Goal: Information Seeking & Learning: Learn about a topic

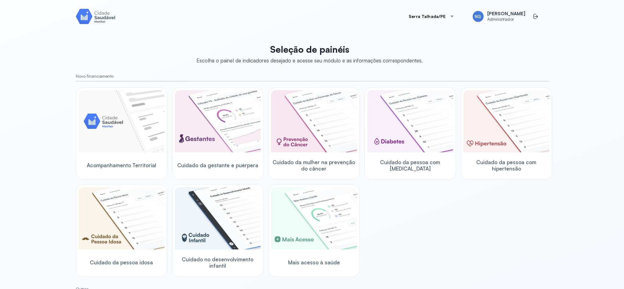
click at [126, 130] on img at bounding box center [122, 121] width 86 height 62
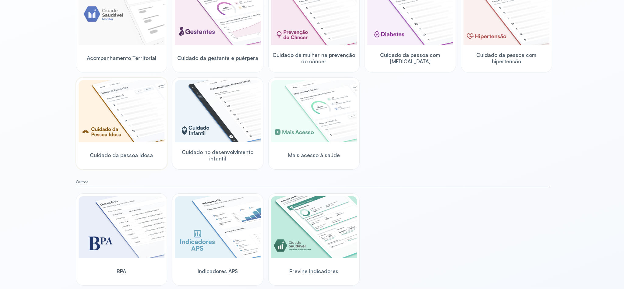
scroll to position [116, 0]
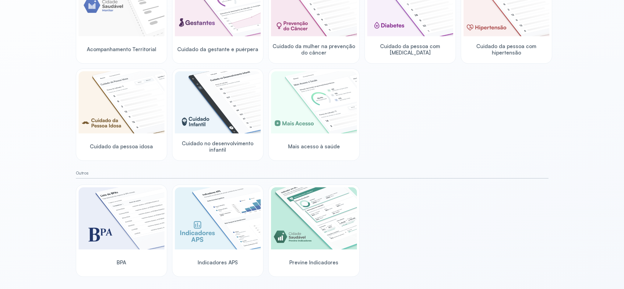
click at [413, 157] on div "Acompanhamento Territorial Cuidado da gestante e puérpera Cuidado da mulher na …" at bounding box center [312, 65] width 472 height 189
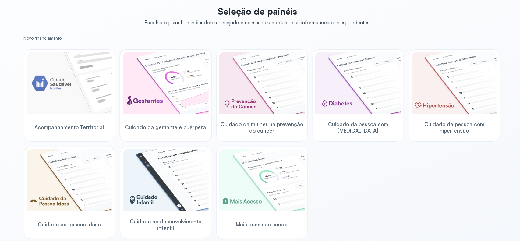
scroll to position [76, 0]
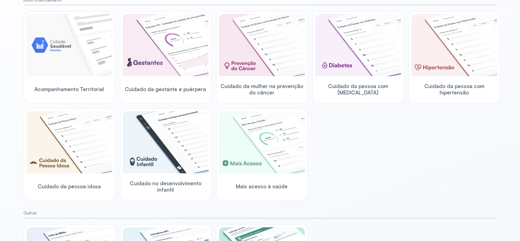
click at [82, 59] on img at bounding box center [69, 45] width 86 height 62
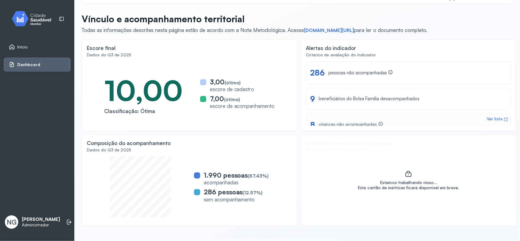
scroll to position [2, 0]
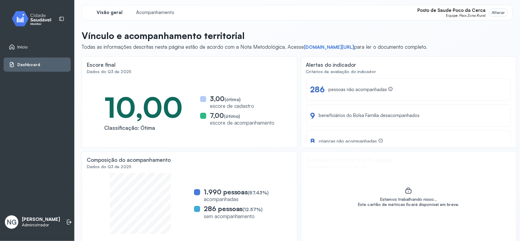
click at [491, 13] on div "Alterar" at bounding box center [497, 12] width 13 height 5
click at [458, 11] on span "Posto de Saude Poco da Cerca" at bounding box center [451, 11] width 68 height 6
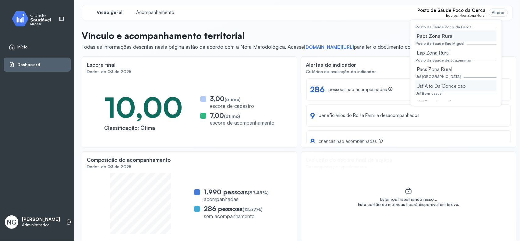
click at [433, 84] on div "Usf Alto Da Conceicao" at bounding box center [455, 85] width 81 height 11
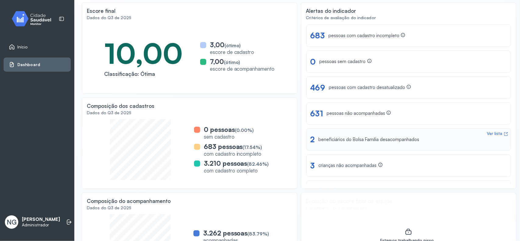
scroll to position [0, 0]
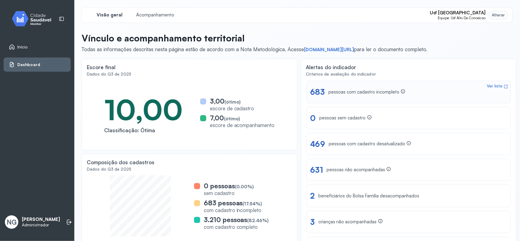
click at [345, 93] on div "pessoas com cadastro incompleto" at bounding box center [366, 92] width 77 height 6
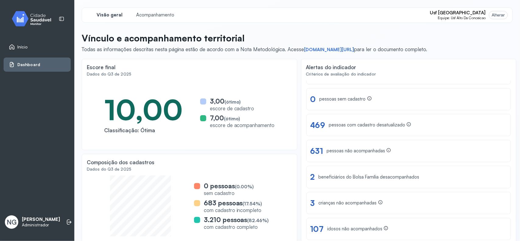
click at [21, 47] on span "Início" at bounding box center [22, 46] width 10 height 5
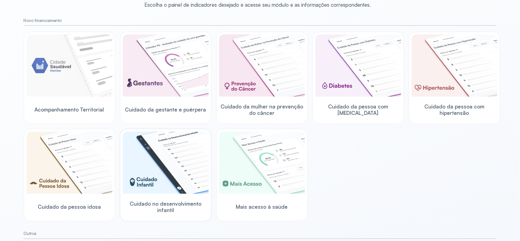
scroll to position [38, 0]
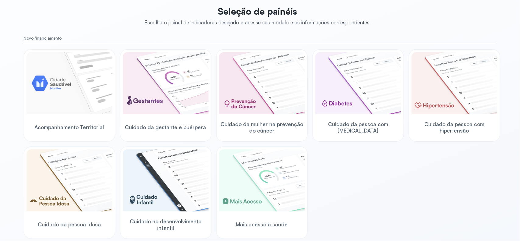
click at [89, 91] on img at bounding box center [69, 83] width 86 height 62
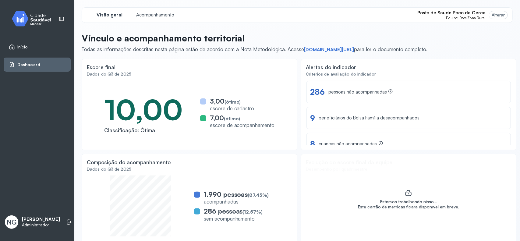
click at [455, 16] on span "Equipe: Pacs Zona Rural" at bounding box center [465, 18] width 39 height 4
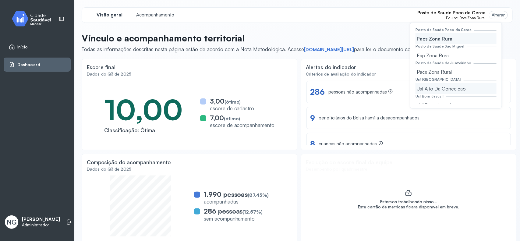
scroll to position [38, 0]
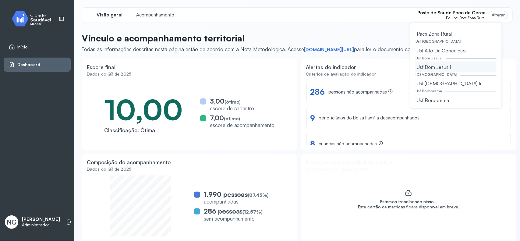
click at [436, 68] on div "Usf Bom Jesus I" at bounding box center [455, 66] width 81 height 11
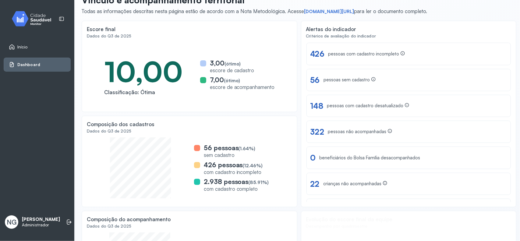
scroll to position [0, 0]
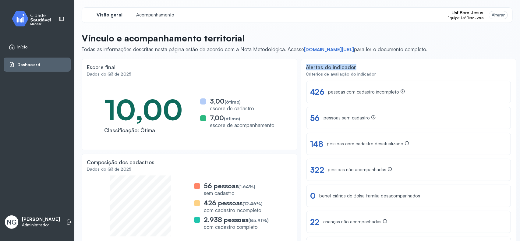
drag, startPoint x: 300, startPoint y: 66, endPoint x: 358, endPoint y: 65, distance: 57.6
click at [358, 65] on div "Alertas do indicador Critérios de avaliação do indicador Ver lista 426 pessoas …" at bounding box center [409, 152] width 216 height 186
click at [272, 27] on div "Visão geral Acompanhamento Usf Bom Jesus I Equipe: Usf Bom Jesus I Alterar Post…" at bounding box center [297, 127] width 431 height 241
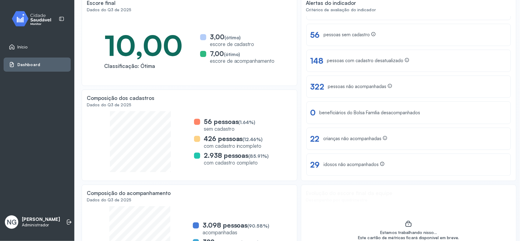
scroll to position [76, 0]
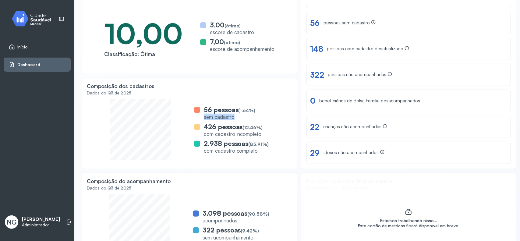
drag, startPoint x: 203, startPoint y: 118, endPoint x: 237, endPoint y: 118, distance: 33.2
click at [237, 118] on div "sem cadastro" at bounding box center [230, 117] width 52 height 6
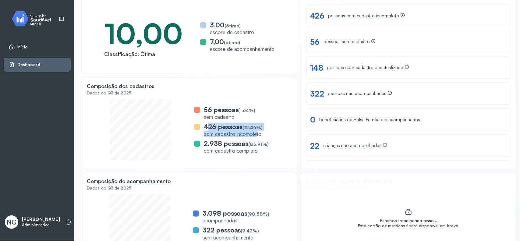
drag, startPoint x: 206, startPoint y: 129, endPoint x: 255, endPoint y: 135, distance: 49.4
click at [255, 134] on div "426 pessoas (12.46%) com cadastro incompleto" at bounding box center [233, 130] width 59 height 15
click at [222, 136] on div "com cadastro incompleto" at bounding box center [233, 134] width 59 height 6
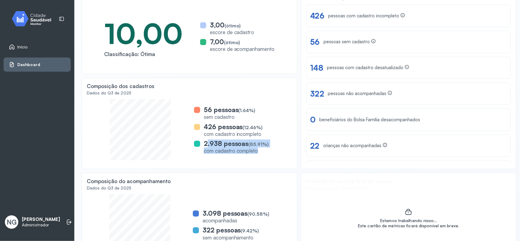
drag, startPoint x: 206, startPoint y: 144, endPoint x: 256, endPoint y: 153, distance: 50.7
click at [256, 153] on div "2.938 pessoas (85.91%) com cadastro completo" at bounding box center [236, 146] width 65 height 15
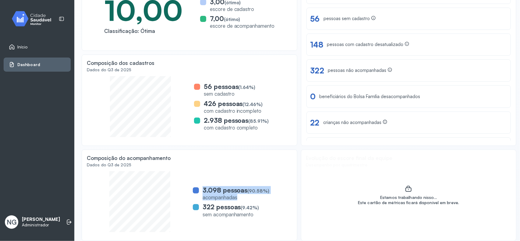
drag, startPoint x: 241, startPoint y: 198, endPoint x: 200, endPoint y: 190, distance: 42.3
click at [200, 190] on div "3.098 pessoas (90.58%) acompanhadas" at bounding box center [231, 193] width 77 height 15
click at [215, 212] on div "sem acompanhamento" at bounding box center [230, 214] width 57 height 6
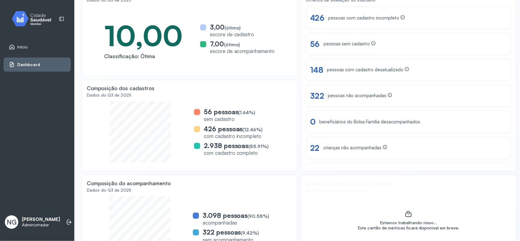
scroll to position [61, 0]
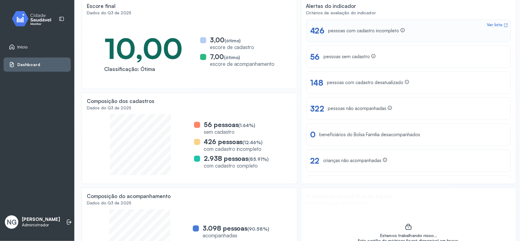
click at [344, 29] on div "pessoas com cadastro incompleto" at bounding box center [366, 31] width 77 height 6
click at [339, 57] on div "pessoas sem cadastro" at bounding box center [349, 57] width 52 height 6
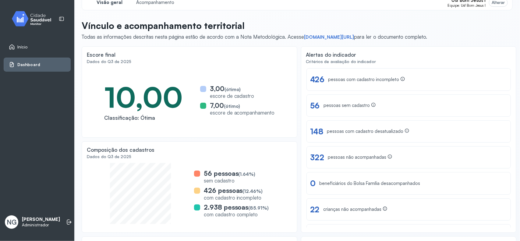
scroll to position [0, 0]
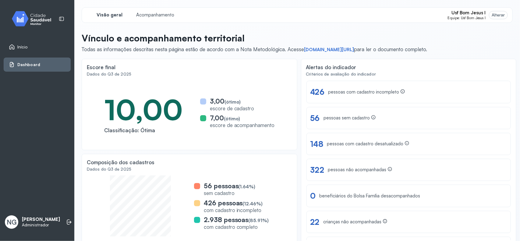
click at [19, 46] on span "Início" at bounding box center [22, 46] width 10 height 5
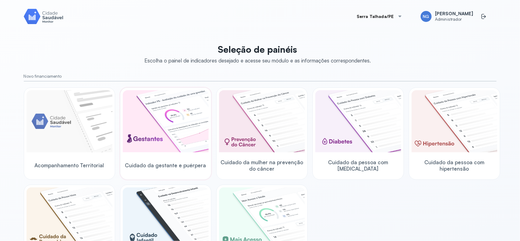
click at [159, 113] on img at bounding box center [166, 121] width 86 height 62
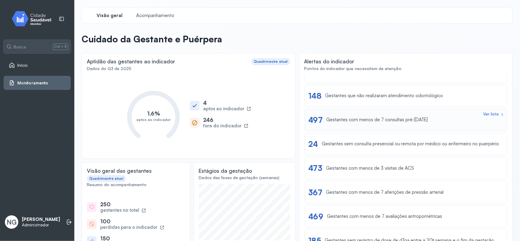
scroll to position [38, 0]
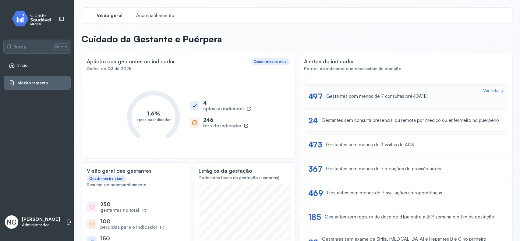
drag, startPoint x: 361, startPoint y: 96, endPoint x: 331, endPoint y: 90, distance: 31.0
click at [331, 90] on div "Ver lista 497 Gestantes com menos de 7 consultas pré-natal" at bounding box center [405, 96] width 203 height 22
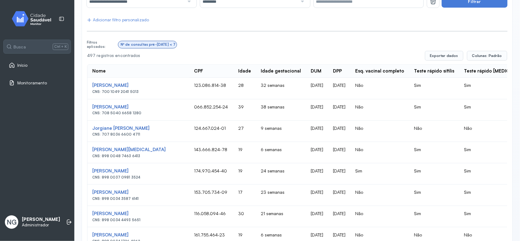
scroll to position [114, 0]
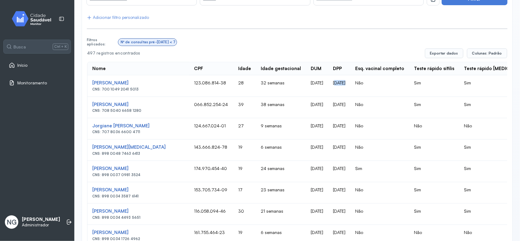
drag, startPoint x: 321, startPoint y: 81, endPoint x: 331, endPoint y: 83, distance: 9.7
click at [331, 83] on td "16/11/2025" at bounding box center [339, 85] width 22 height 21
drag, startPoint x: 292, startPoint y: 104, endPoint x: 337, endPoint y: 106, distance: 45.4
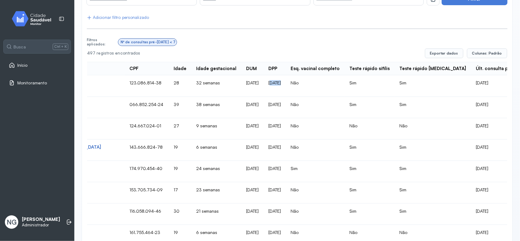
scroll to position [0, 76]
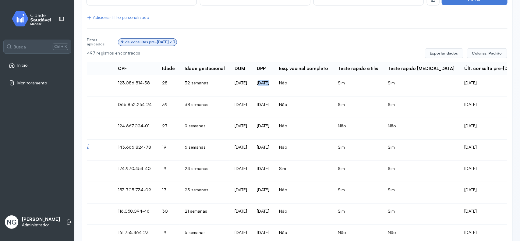
drag, startPoint x: 429, startPoint y: 126, endPoint x: 397, endPoint y: 143, distance: 36.1
click at [459, 128] on td "02/09/2025" at bounding box center [490, 128] width 63 height 21
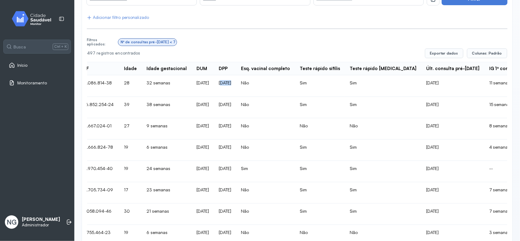
scroll to position [0, 152]
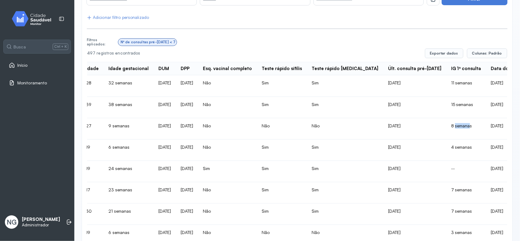
drag, startPoint x: 412, startPoint y: 126, endPoint x: 425, endPoint y: 126, distance: 13.4
click at [446, 126] on td "8 semanas" at bounding box center [466, 128] width 40 height 21
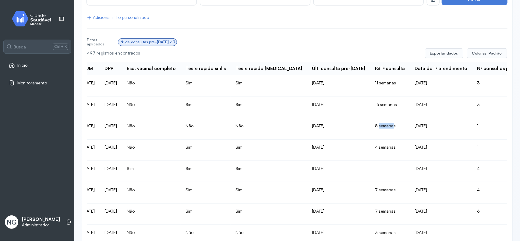
scroll to position [0, 266]
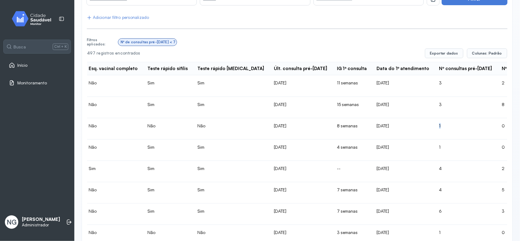
drag, startPoint x: 389, startPoint y: 124, endPoint x: 401, endPoint y: 124, distance: 11.9
click at [434, 124] on td "1" at bounding box center [465, 128] width 62 height 21
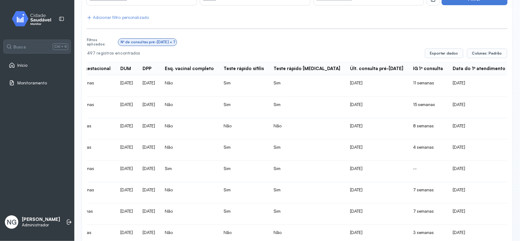
scroll to position [0, 228]
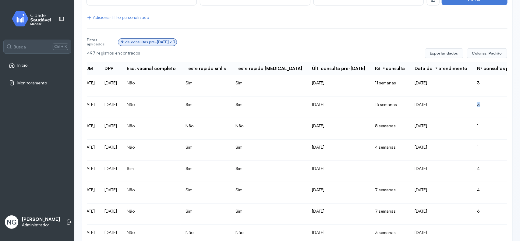
drag, startPoint x: 434, startPoint y: 105, endPoint x: 428, endPoint y: 106, distance: 6.4
click at [472, 105] on td "3" at bounding box center [503, 107] width 62 height 21
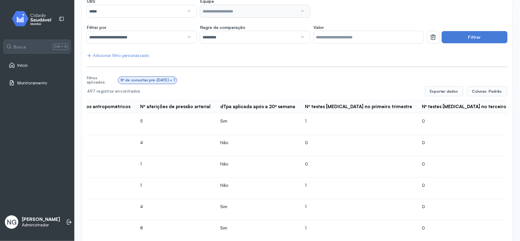
scroll to position [0, 1189]
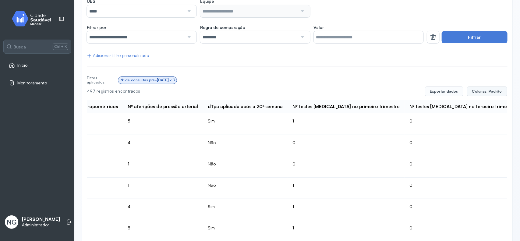
click at [478, 92] on span "Colunas: Padrão" at bounding box center [487, 91] width 30 height 5
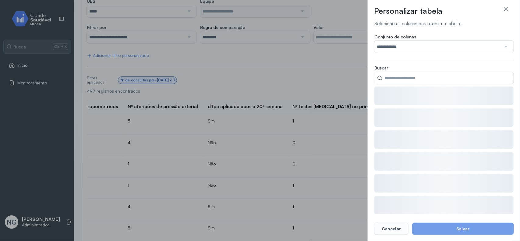
type input "******"
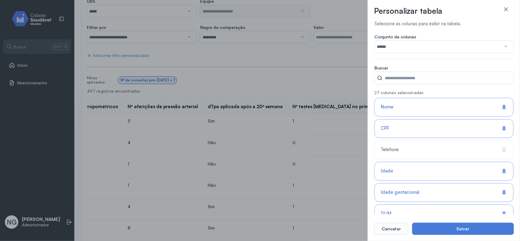
click at [456, 47] on input "******" at bounding box center [437, 46] width 127 height 12
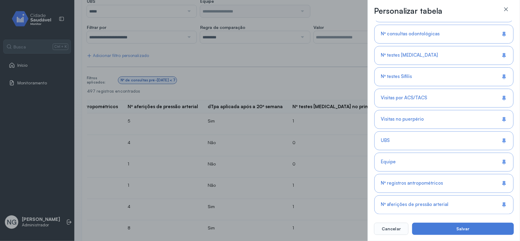
scroll to position [381, 0]
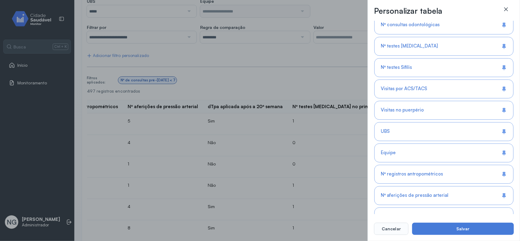
click at [506, 7] on icon at bounding box center [506, 9] width 6 height 6
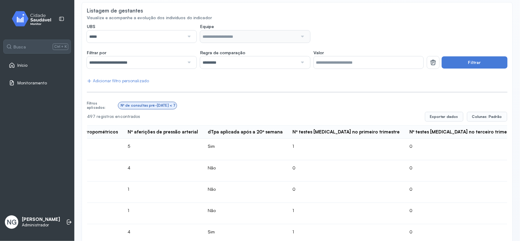
scroll to position [38, 0]
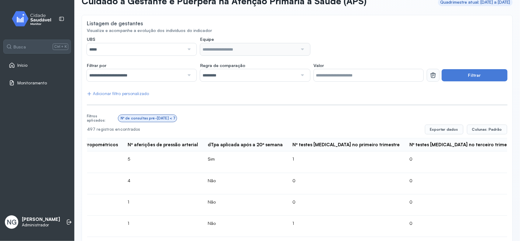
click at [429, 75] on icon at bounding box center [432, 75] width 7 height 7
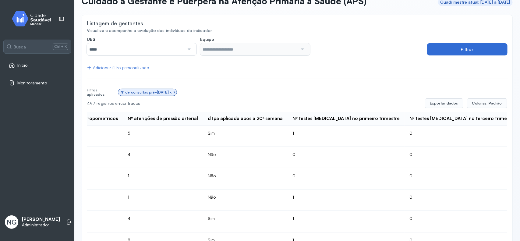
click at [443, 51] on button "Filtrar" at bounding box center [467, 49] width 80 height 12
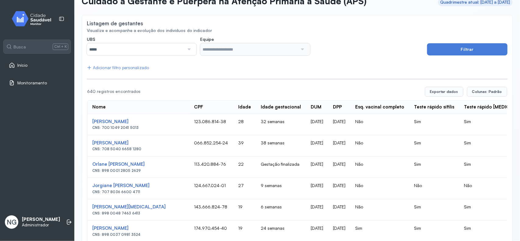
scroll to position [76, 0]
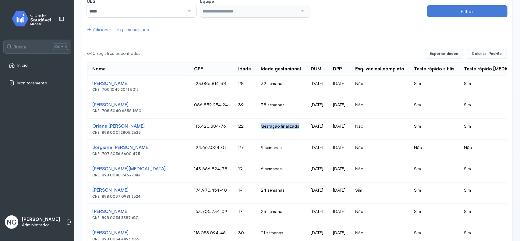
drag, startPoint x: 237, startPoint y: 126, endPoint x: 279, endPoint y: 128, distance: 42.1
click at [279, 128] on td "Gestação finalizada" at bounding box center [281, 128] width 50 height 21
click at [256, 126] on td "Gestação finalizada" at bounding box center [281, 128] width 50 height 21
drag, startPoint x: 240, startPoint y: 125, endPoint x: 271, endPoint y: 128, distance: 31.5
click at [271, 128] on td "Gestação finalizada" at bounding box center [281, 128] width 50 height 21
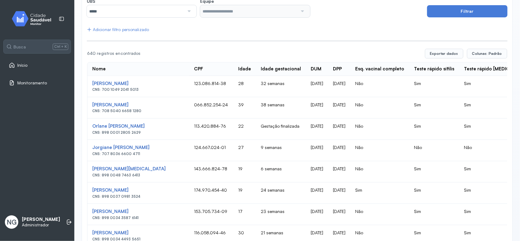
click at [278, 126] on td "Gestação finalizada" at bounding box center [281, 128] width 50 height 21
drag, startPoint x: 278, startPoint y: 126, endPoint x: 240, endPoint y: 127, distance: 37.8
click at [256, 127] on td "Gestação finalizada" at bounding box center [281, 128] width 50 height 21
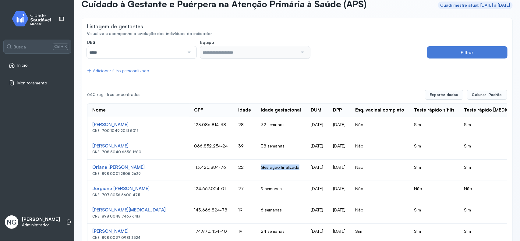
scroll to position [0, 0]
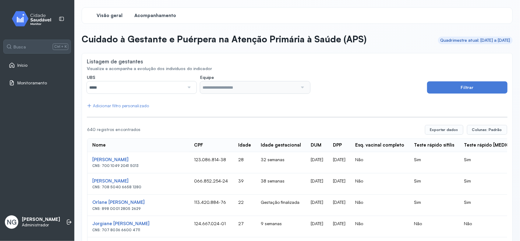
click at [110, 14] on span "Visão geral" at bounding box center [110, 16] width 26 height 6
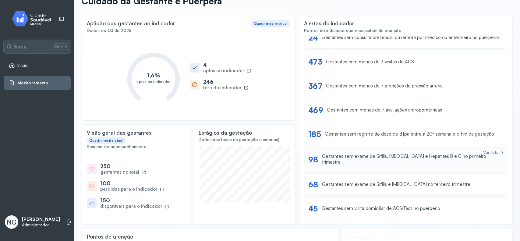
scroll to position [76, 0]
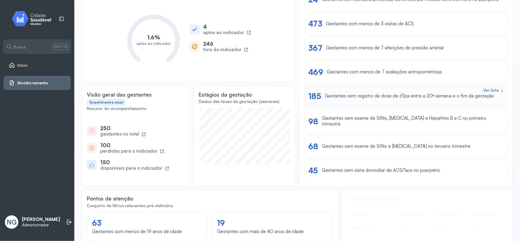
click at [339, 98] on div "Gestantes sem registro de dose de dTpa entre a 20ª semana e o fim da gestação" at bounding box center [410, 96] width 170 height 6
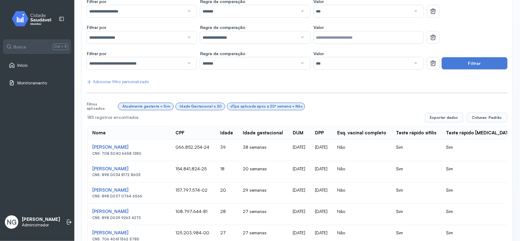
scroll to position [114, 0]
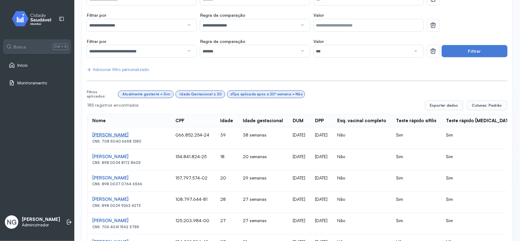
click at [127, 135] on div "Jucilene Pereira De Lima" at bounding box center [128, 135] width 73 height 6
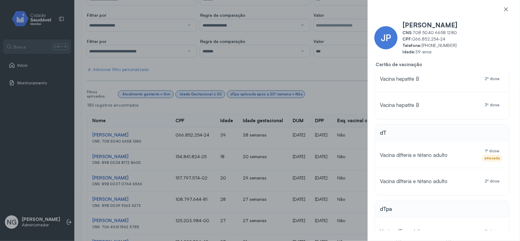
scroll to position [0, 0]
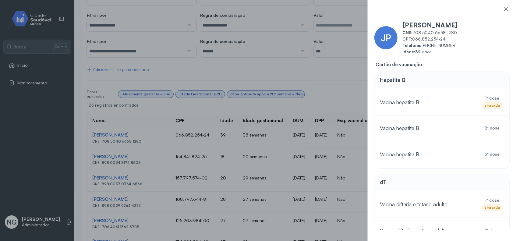
click at [506, 11] on icon at bounding box center [506, 9] width 6 height 6
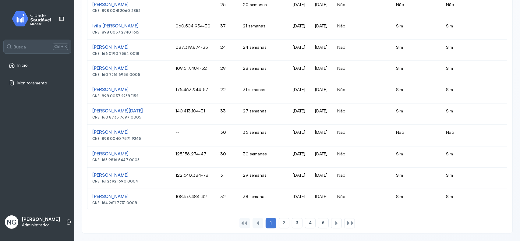
scroll to position [465, 0]
click at [19, 66] on span "Início" at bounding box center [22, 65] width 10 height 5
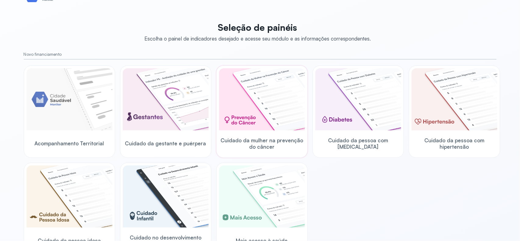
scroll to position [12, 0]
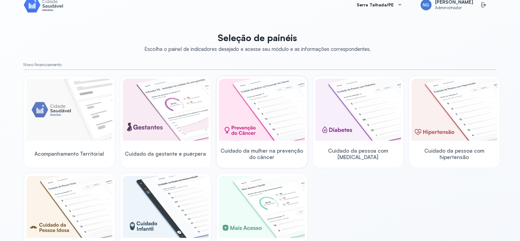
click at [248, 131] on img at bounding box center [262, 110] width 86 height 62
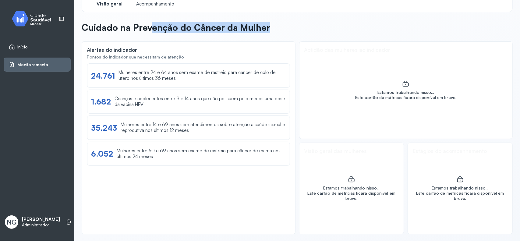
drag, startPoint x: 152, startPoint y: 20, endPoint x: 285, endPoint y: 25, distance: 132.8
click at [285, 25] on div "Visão geral Acompanhamento Cuidado na Prevenção do Câncer da Mulher Alertas do …" at bounding box center [297, 115] width 431 height 238
click at [176, 153] on div "Mulheres entre 50 e 69 anos sem exame de rastreio para câncer de mama nos últim…" at bounding box center [201, 154] width 169 height 12
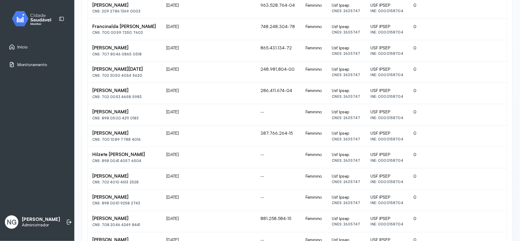
scroll to position [287, 0]
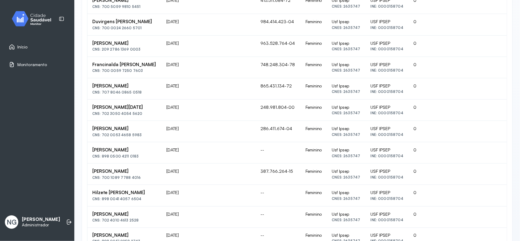
click at [28, 45] on link "Início" at bounding box center [37, 47] width 57 height 6
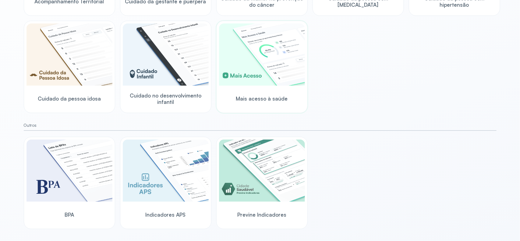
scroll to position [50, 0]
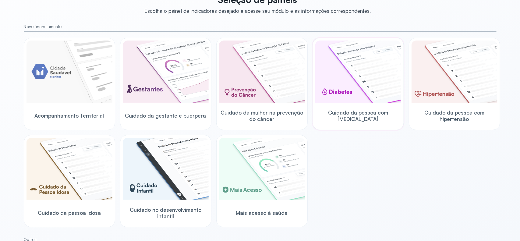
click at [371, 92] on img at bounding box center [358, 71] width 86 height 62
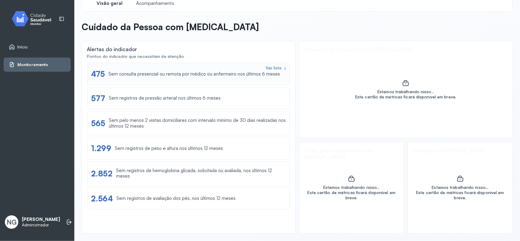
click at [160, 75] on div "Sem consulta presencial ou remota por médico ou enfermeiro nos últimos 6 meses" at bounding box center [193, 74] width 171 height 6
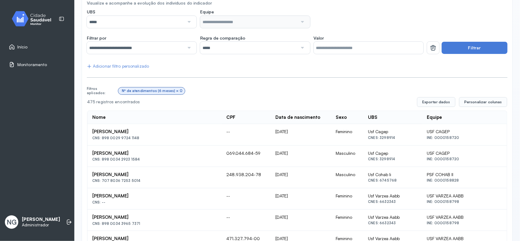
scroll to position [65, 0]
click at [486, 102] on span "Personalizar colunas" at bounding box center [483, 102] width 38 height 5
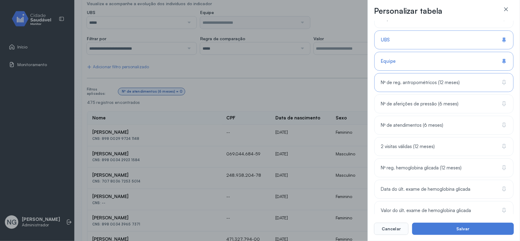
scroll to position [174, 0]
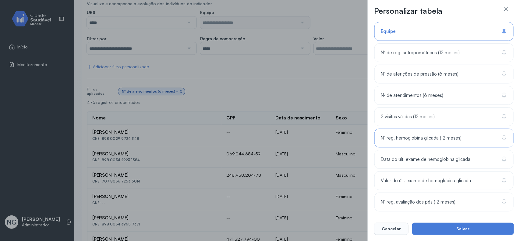
click at [411, 138] on span "Nº reg. hemoglobina glicada (12 meses)" at bounding box center [421, 138] width 81 height 6
click at [412, 155] on div "Data do últ. exame de hemoglobina glicada" at bounding box center [443, 159] width 139 height 19
drag, startPoint x: 455, startPoint y: 227, endPoint x: 434, endPoint y: 221, distance: 21.6
click at [453, 226] on button "Salvar" at bounding box center [463, 229] width 102 height 12
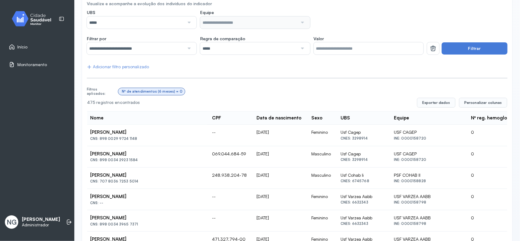
scroll to position [0, 0]
click at [23, 49] on span "Início" at bounding box center [22, 46] width 10 height 5
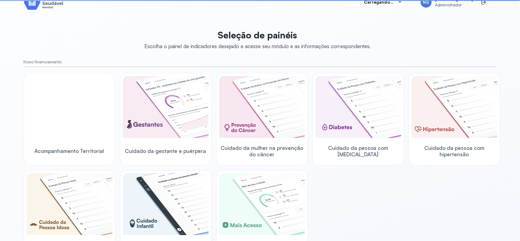
scroll to position [65, 0]
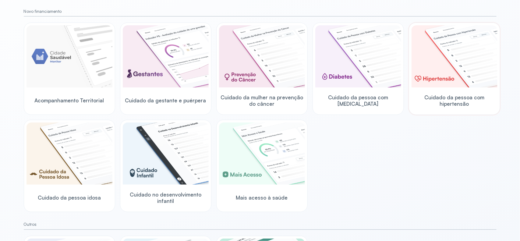
click at [459, 91] on div "Cuidado da pessoa com hipertensão" at bounding box center [454, 100] width 86 height 23
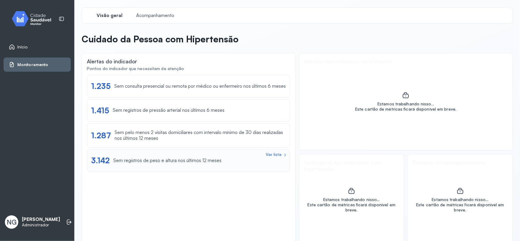
click at [145, 161] on div "Sem registros de peso e altura nos últimos 12 meses" at bounding box center [167, 161] width 108 height 6
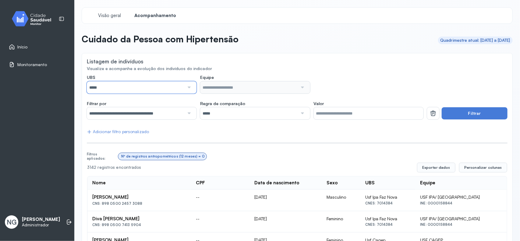
click at [170, 88] on input "*****" at bounding box center [135, 87] width 97 height 12
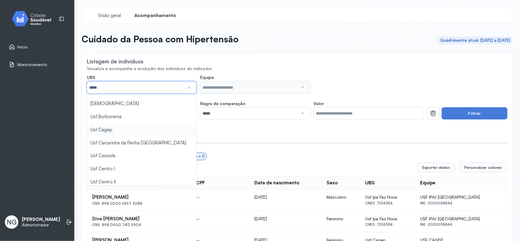
scroll to position [114, 0]
click at [247, 60] on div "Listagem de indivíduos" at bounding box center [297, 62] width 420 height 8
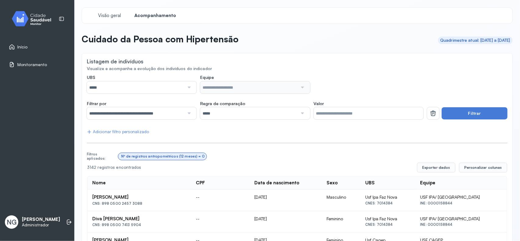
click at [109, 129] on div "Adicionar filtro personalizado" at bounding box center [118, 131] width 62 height 5
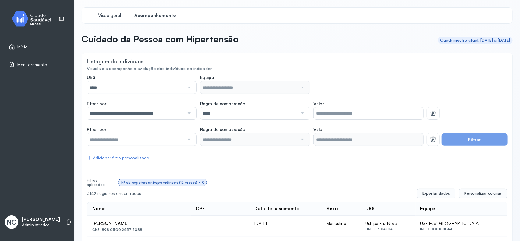
scroll to position [76, 0]
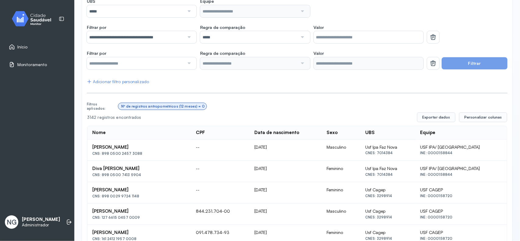
click at [153, 61] on input "text" at bounding box center [135, 63] width 97 height 12
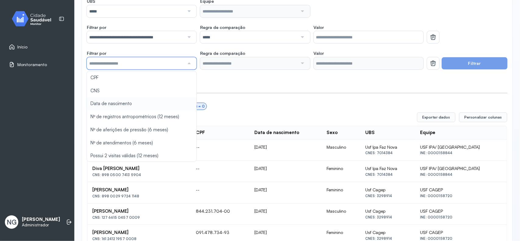
scroll to position [1, 0]
click at [431, 66] on icon at bounding box center [432, 63] width 7 height 7
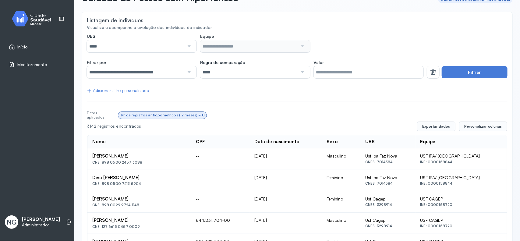
scroll to position [0, 0]
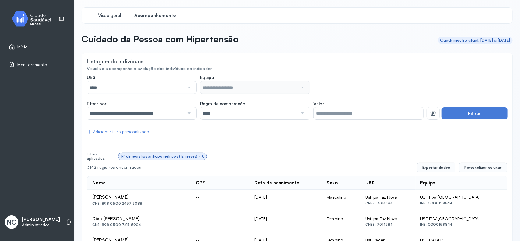
click at [28, 47] on link "Início" at bounding box center [37, 47] width 57 height 6
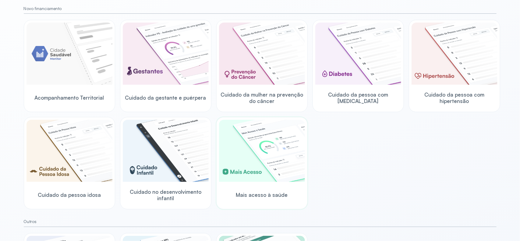
scroll to position [76, 0]
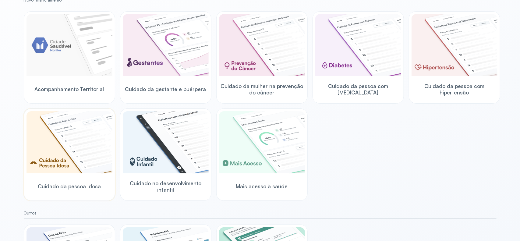
click at [69, 139] on img at bounding box center [69, 142] width 86 height 62
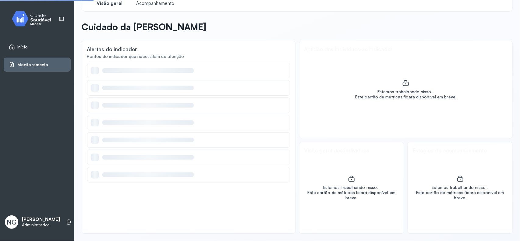
scroll to position [12, 0]
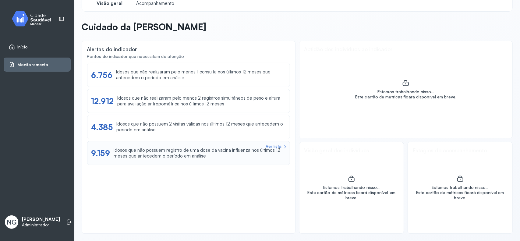
click at [139, 153] on div "Idosos que não possuem registro de uma dose da vacina influenza nos últimos 12 …" at bounding box center [200, 153] width 172 height 12
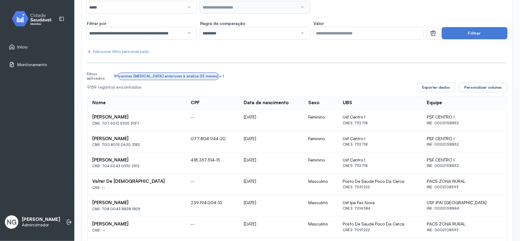
scroll to position [38, 0]
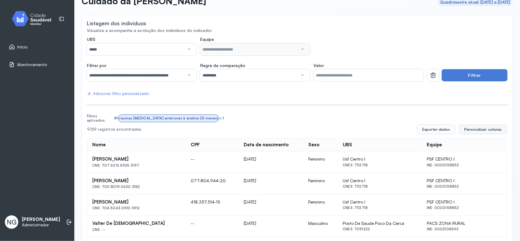
click at [477, 133] on button "Personalizar colunas" at bounding box center [483, 130] width 48 height 10
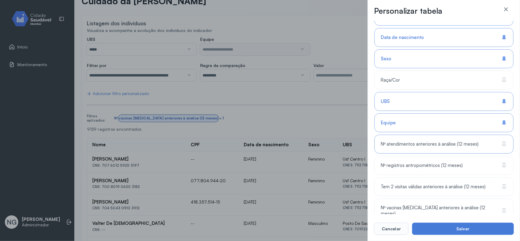
scroll to position [88, 0]
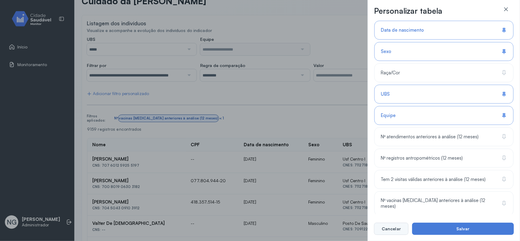
click at [383, 227] on button "Cancelar" at bounding box center [391, 229] width 34 height 12
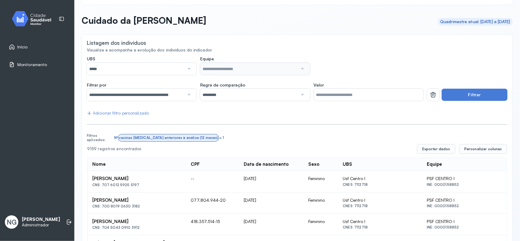
scroll to position [0, 0]
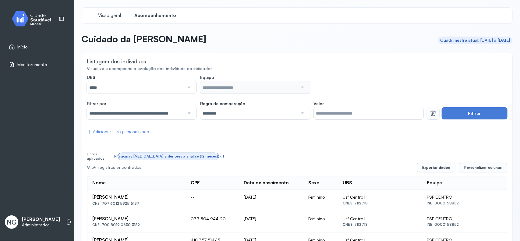
click at [430, 114] on icon at bounding box center [432, 113] width 7 height 7
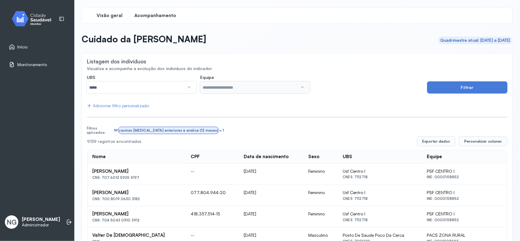
click at [113, 17] on span "Visão geral" at bounding box center [110, 16] width 26 height 6
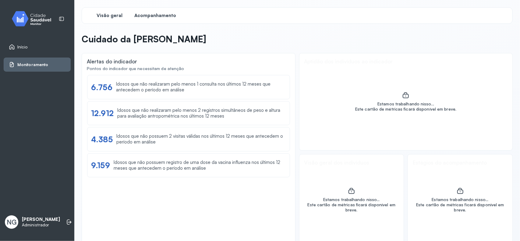
click at [157, 17] on span "Acompanhamento" at bounding box center [156, 16] width 42 height 6
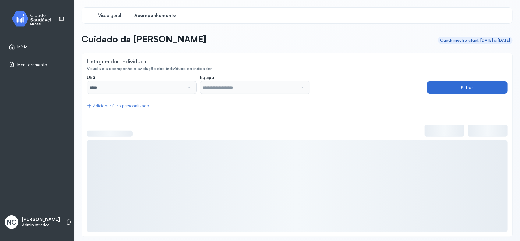
click at [454, 88] on button "Filtrar" at bounding box center [467, 87] width 80 height 12
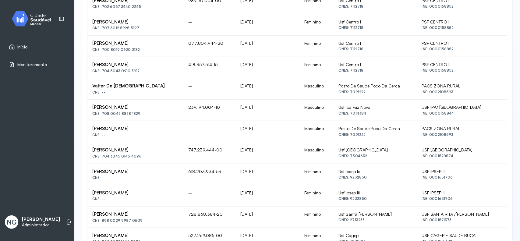
scroll to position [76, 0]
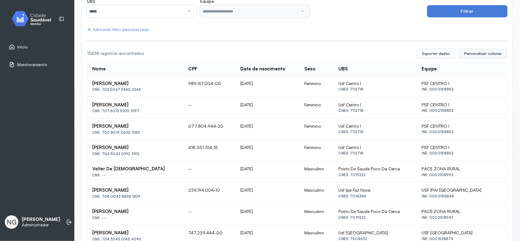
click at [487, 49] on button "Personalizar colunas" at bounding box center [483, 54] width 48 height 10
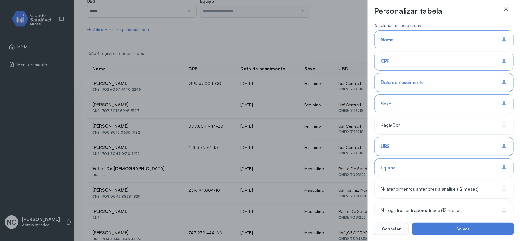
scroll to position [88, 0]
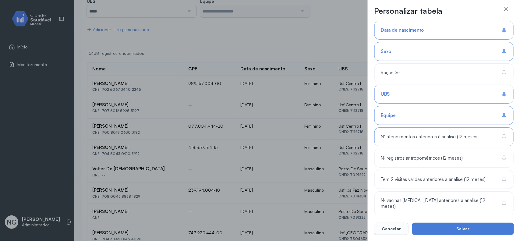
click at [416, 136] on span "Nº atendimentos anteriores à análise (12 meses)" at bounding box center [430, 137] width 98 height 6
click at [419, 157] on span "Nº registros antropométricos (12 meses)" at bounding box center [422, 158] width 82 height 6
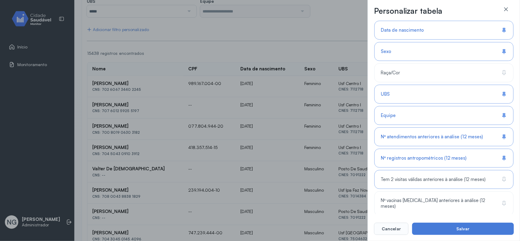
click at [423, 184] on div "Tem 2 visitas válidas anteriores à análise (12 meses)" at bounding box center [443, 179] width 139 height 19
click at [425, 199] on span "Nº vacinas Influenza anteriores à análise (12 meses)" at bounding box center [441, 204] width 120 height 12
click at [464, 228] on button "Salvar" at bounding box center [463, 229] width 102 height 12
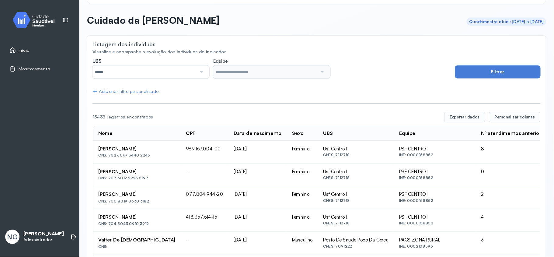
scroll to position [0, 0]
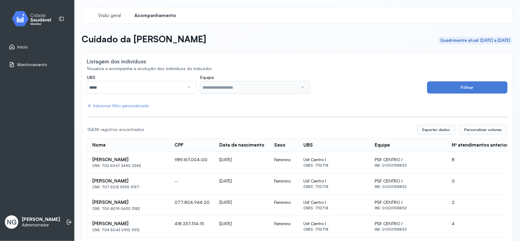
click at [211, 139] on th "CPF" at bounding box center [192, 145] width 45 height 13
click at [25, 47] on span "Início" at bounding box center [22, 46] width 10 height 5
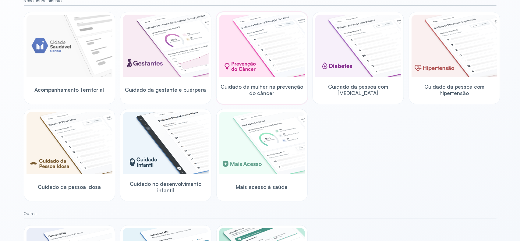
scroll to position [76, 0]
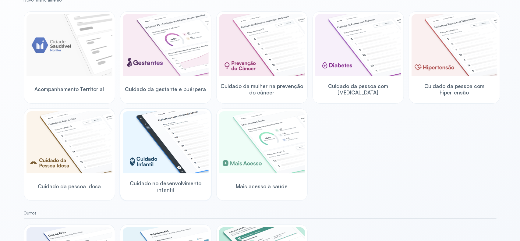
click at [153, 162] on img at bounding box center [166, 142] width 86 height 62
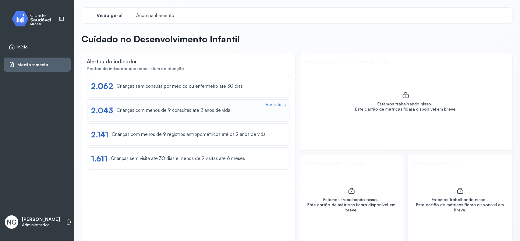
click at [174, 112] on div "Crianças com menos de 9 consultas até 2 anos de vida" at bounding box center [174, 110] width 114 height 6
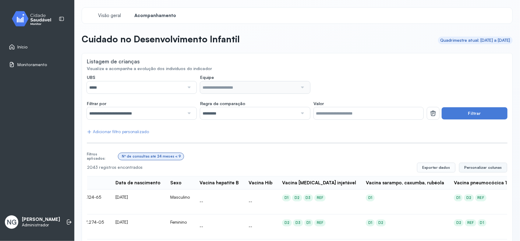
click at [473, 166] on span "Personalizar colunas" at bounding box center [483, 167] width 38 height 5
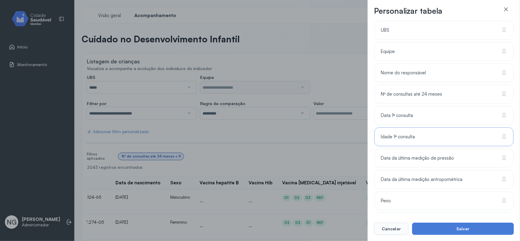
scroll to position [228, 0]
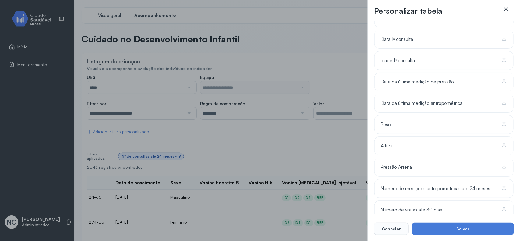
click at [507, 8] on icon at bounding box center [506, 9] width 6 height 6
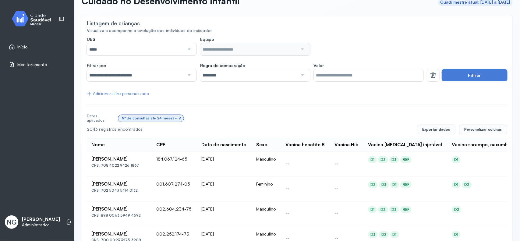
scroll to position [0, 0]
click at [28, 47] on link "Início" at bounding box center [37, 47] width 57 height 6
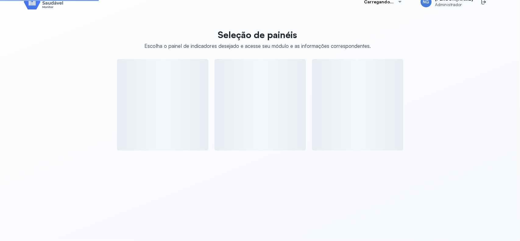
scroll to position [14, 0]
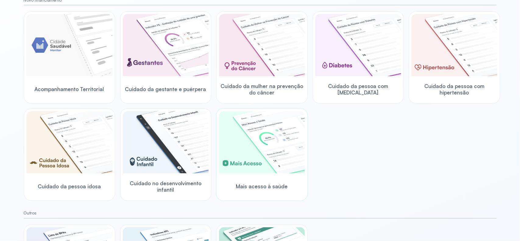
click at [265, 163] on img at bounding box center [262, 142] width 86 height 62
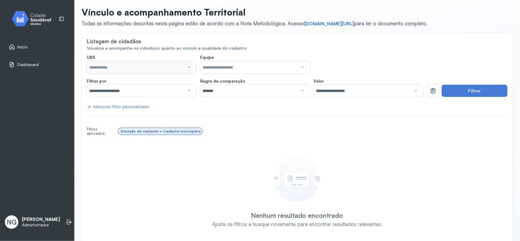
scroll to position [38, 0]
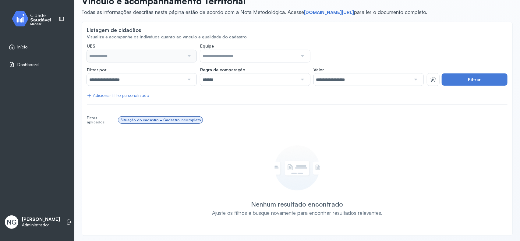
type input "**********"
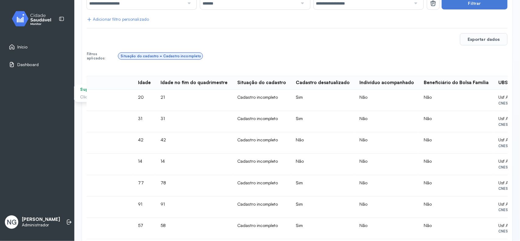
scroll to position [0, 114]
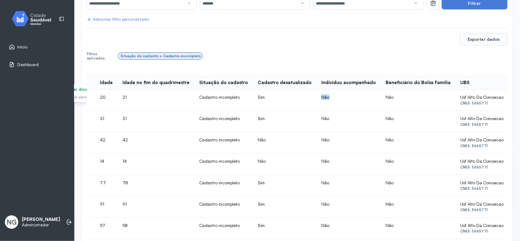
drag, startPoint x: 266, startPoint y: 96, endPoint x: 282, endPoint y: 97, distance: 15.9
click at [316, 97] on td "Não" at bounding box center [348, 100] width 64 height 21
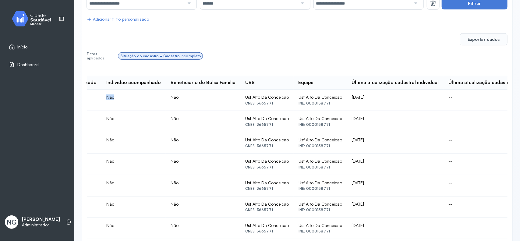
scroll to position [0, 342]
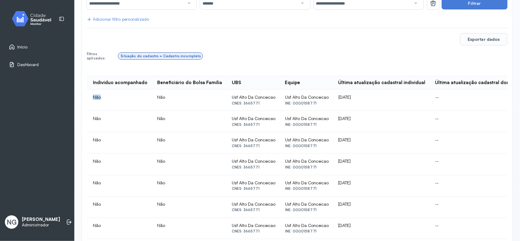
drag, startPoint x: 300, startPoint y: 98, endPoint x: 273, endPoint y: 92, distance: 27.7
click at [333, 92] on td "21/07/2022" at bounding box center [381, 100] width 97 height 21
click at [333, 97] on td "21/07/2022" at bounding box center [381, 100] width 97 height 21
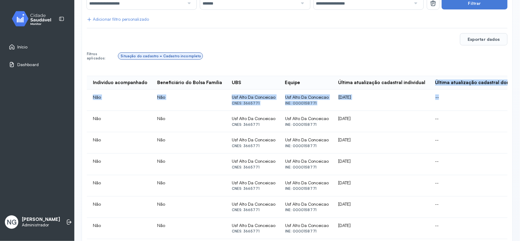
drag, startPoint x: 375, startPoint y: 97, endPoint x: 367, endPoint y: 84, distance: 15.6
click at [430, 95] on td "--" at bounding box center [479, 100] width 98 height 21
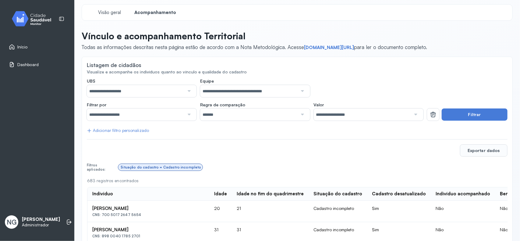
scroll to position [0, 0]
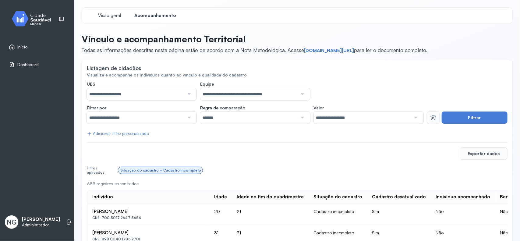
click at [429, 117] on icon at bounding box center [432, 117] width 7 height 7
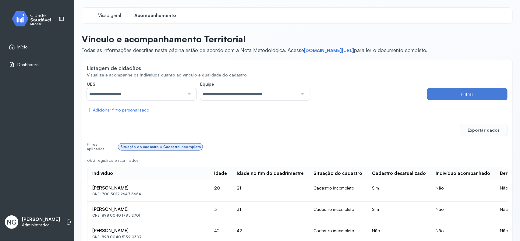
drag, startPoint x: 463, startPoint y: 92, endPoint x: 276, endPoint y: 1, distance: 207.9
click at [461, 92] on button "Filtrar" at bounding box center [467, 94] width 80 height 12
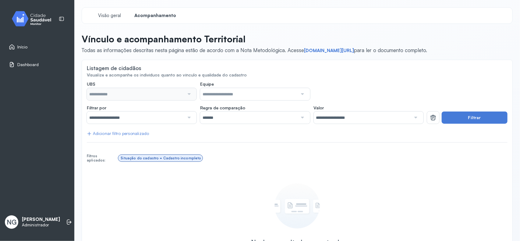
type input "**********"
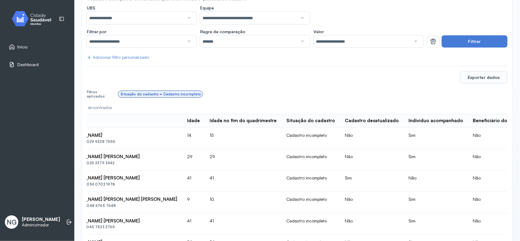
scroll to position [0, 38]
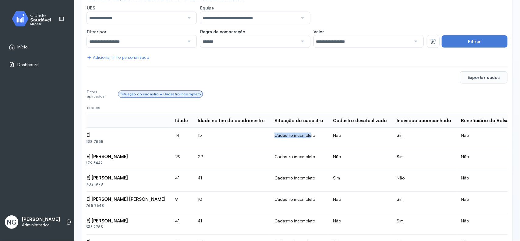
drag, startPoint x: 232, startPoint y: 138, endPoint x: 264, endPoint y: 134, distance: 31.8
click at [270, 136] on td "Cadastro incompleto" at bounding box center [298, 138] width 58 height 21
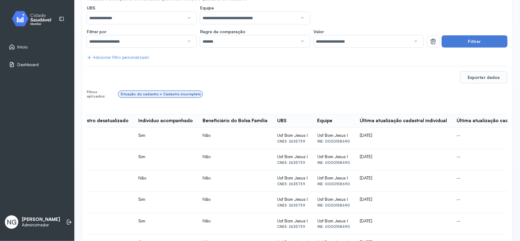
scroll to position [0, 304]
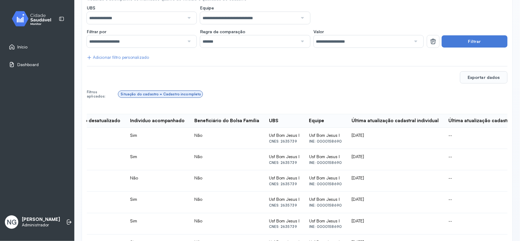
drag, startPoint x: 322, startPoint y: 136, endPoint x: 295, endPoint y: 135, distance: 26.8
click at [346, 135] on td "03/07/2024" at bounding box center [394, 138] width 97 height 21
drag, startPoint x: 387, startPoint y: 120, endPoint x: 460, endPoint y: 126, distance: 72.7
click at [467, 123] on th "Última atualização cadastral domiciliar" at bounding box center [492, 120] width 98 height 13
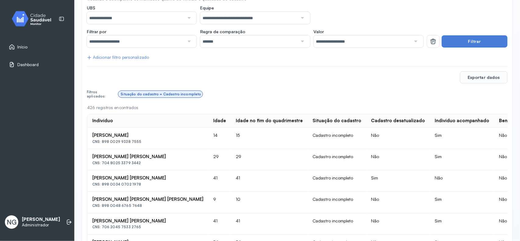
scroll to position [38, 0]
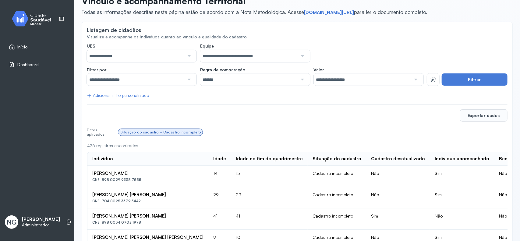
click at [429, 81] on icon at bounding box center [432, 79] width 7 height 7
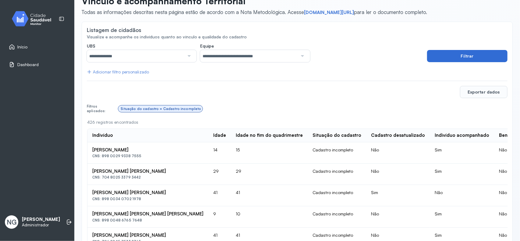
click at [468, 55] on button "Filtrar" at bounding box center [467, 56] width 80 height 12
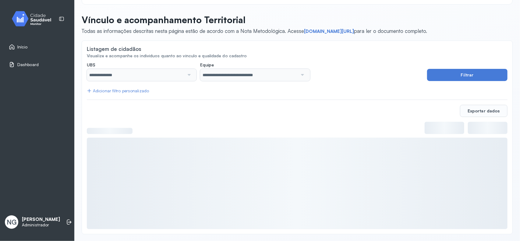
scroll to position [0, 0]
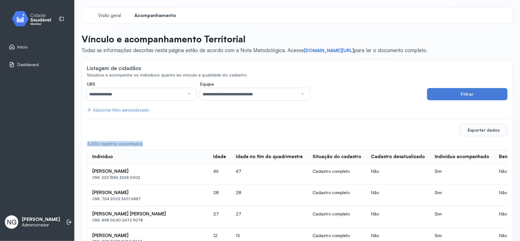
drag, startPoint x: 88, startPoint y: 142, endPoint x: 156, endPoint y: 142, distance: 67.9
click at [156, 142] on div "3.420 registros encontrados" at bounding box center [297, 143] width 420 height 5
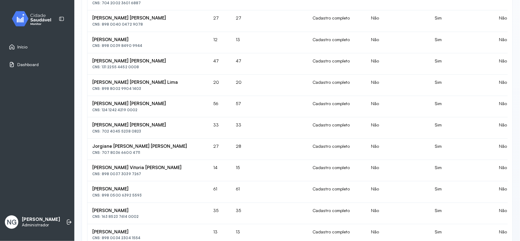
scroll to position [5, 0]
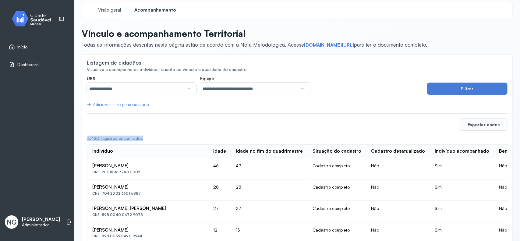
click at [25, 47] on span "Início" at bounding box center [22, 46] width 10 height 5
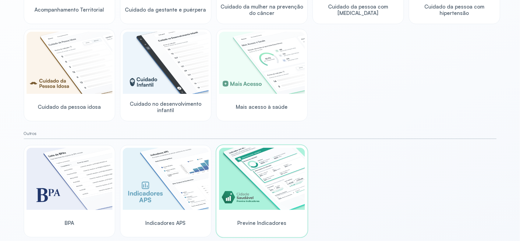
scroll to position [164, 0]
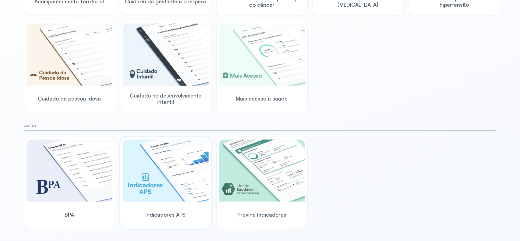
click at [163, 177] on img at bounding box center [166, 170] width 86 height 62
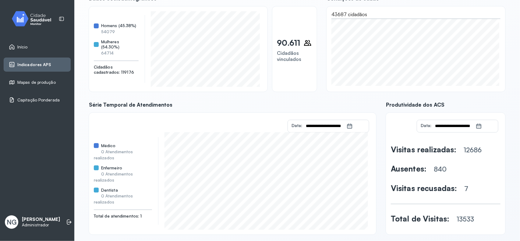
scroll to position [63, 0]
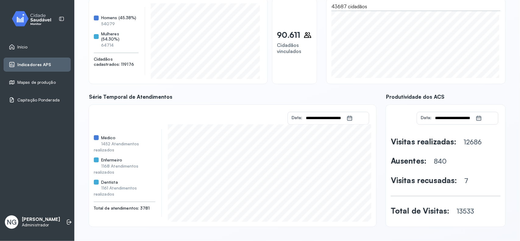
drag, startPoint x: 378, startPoint y: 97, endPoint x: 461, endPoint y: 96, distance: 82.5
click at [461, 96] on div "**********" at bounding box center [297, 107] width 416 height 240
click at [421, 92] on div "**********" at bounding box center [297, 107] width 416 height 240
drag, startPoint x: 416, startPoint y: 142, endPoint x: 457, endPoint y: 144, distance: 41.1
click at [458, 142] on div "Visitas realizadas: 12686" at bounding box center [446, 141] width 110 height 9
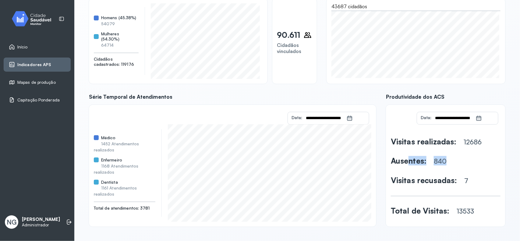
drag, startPoint x: 410, startPoint y: 159, endPoint x: 451, endPoint y: 161, distance: 40.2
click at [451, 161] on div "Ausentes: 840" at bounding box center [446, 160] width 110 height 9
click at [310, 114] on input "**********" at bounding box center [324, 118] width 44 height 12
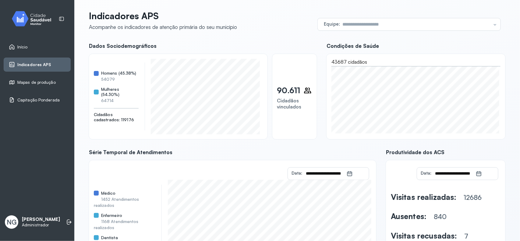
scroll to position [0, 0]
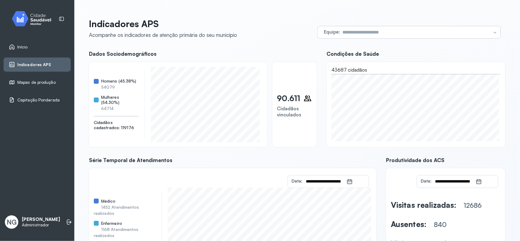
click at [361, 31] on input "text" at bounding box center [415, 32] width 151 height 12
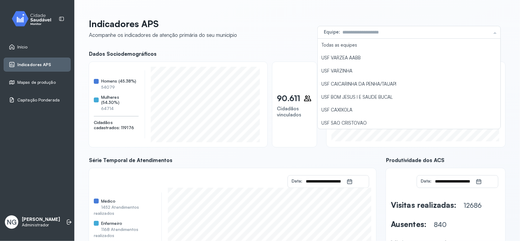
click at [363, 12] on div "Indicadores APS Acompanhe os indicadores de atenção primária do seu município E…" at bounding box center [297, 152] width 431 height 290
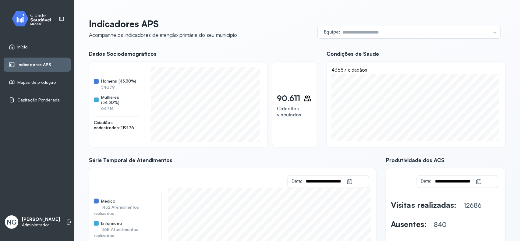
click at [26, 46] on span "Início" at bounding box center [22, 46] width 10 height 5
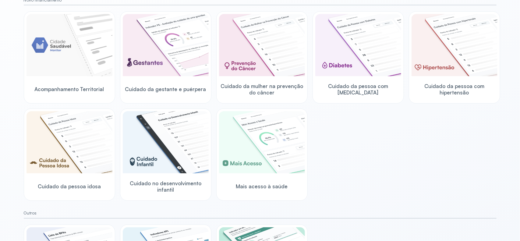
scroll to position [114, 0]
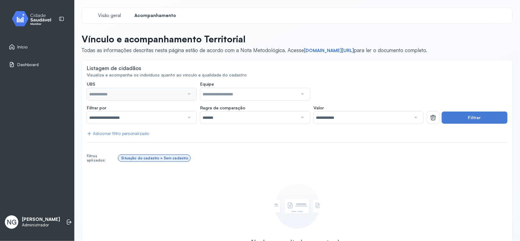
type input "**********"
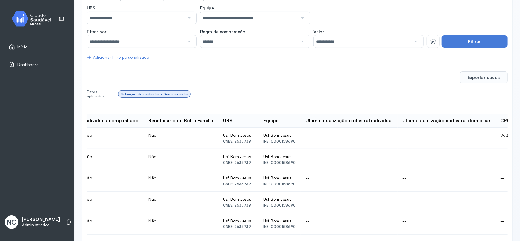
scroll to position [0, 304]
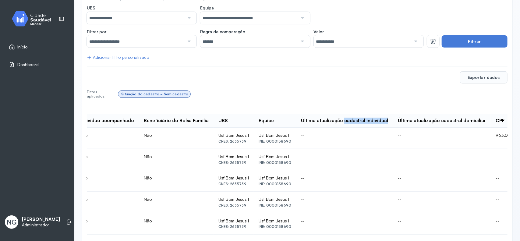
drag, startPoint x: 336, startPoint y: 122, endPoint x: 376, endPoint y: 119, distance: 40.3
click at [376, 118] on div "Última atualização cadastral individual" at bounding box center [344, 121] width 87 height 6
drag, startPoint x: 416, startPoint y: 121, endPoint x: 458, endPoint y: 120, distance: 42.0
click at [458, 120] on div "Última atualização cadastral domiciliar" at bounding box center [442, 121] width 88 height 6
drag, startPoint x: 483, startPoint y: 127, endPoint x: 480, endPoint y: 137, distance: 10.4
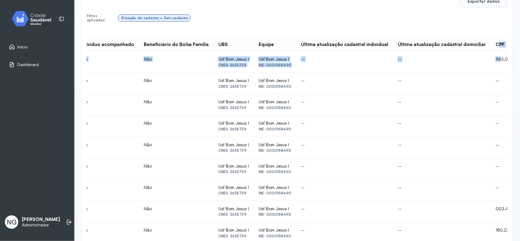
scroll to position [190, 0]
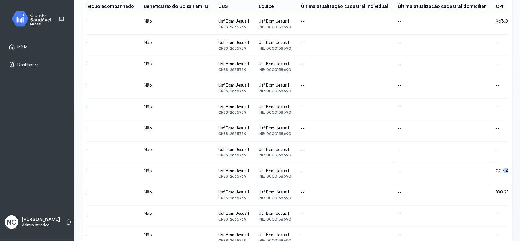
drag, startPoint x: 485, startPoint y: 171, endPoint x: 493, endPoint y: 177, distance: 10.8
click at [493, 174] on td "003.420.839-96" at bounding box center [512, 173] width 45 height 21
click at [490, 186] on td "180.239.424-92" at bounding box center [512, 194] width 45 height 21
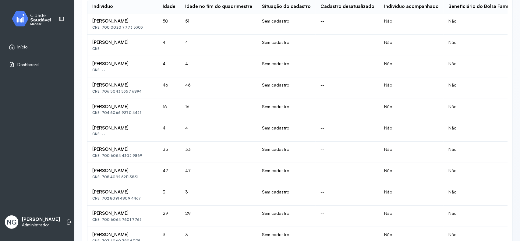
scroll to position [152, 0]
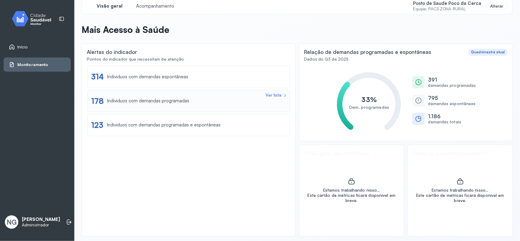
scroll to position [12, 0]
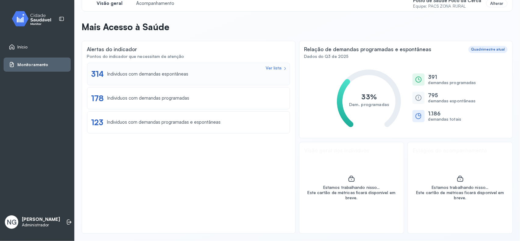
click at [150, 71] on div "Individuos com demandas espontâneas" at bounding box center [147, 74] width 81 height 6
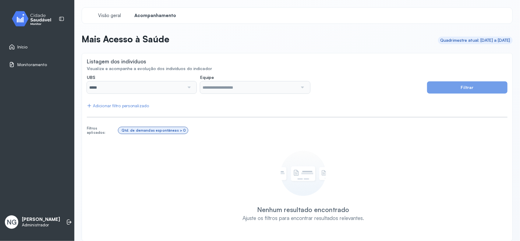
type input "**********"
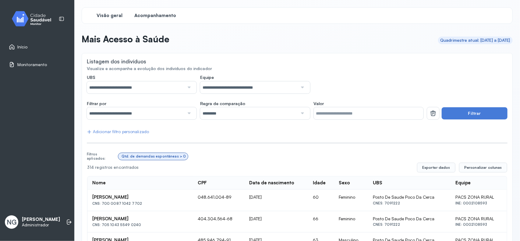
click at [117, 14] on span "Visão geral" at bounding box center [110, 16] width 26 height 6
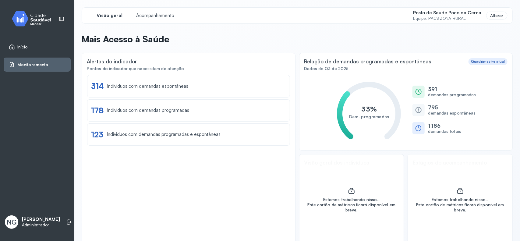
click at [445, 17] on small "Equipe: PACS ZONA RURAL" at bounding box center [447, 18] width 68 height 5
click at [492, 16] on div "Alterar" at bounding box center [496, 16] width 21 height 8
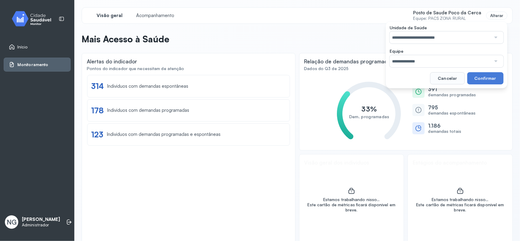
click at [407, 37] on input "**********" at bounding box center [439, 37] width 101 height 12
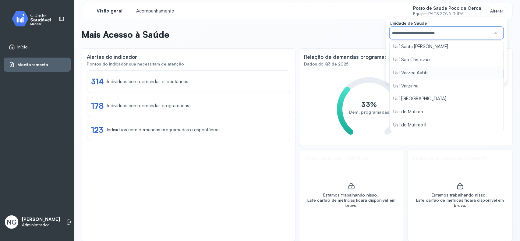
scroll to position [12, 0]
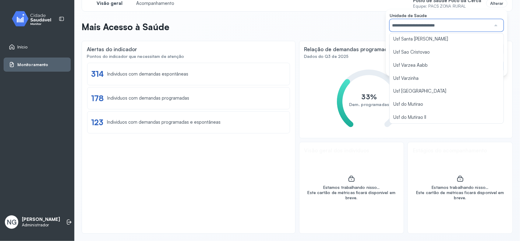
click at [355, 25] on header "Mais Acesso à Saúde" at bounding box center [297, 27] width 431 height 13
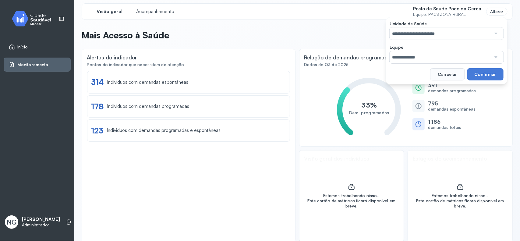
scroll to position [0, 0]
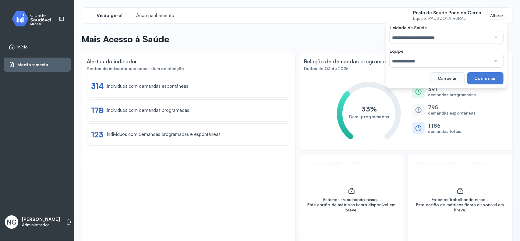
click at [26, 46] on span "Início" at bounding box center [22, 46] width 10 height 5
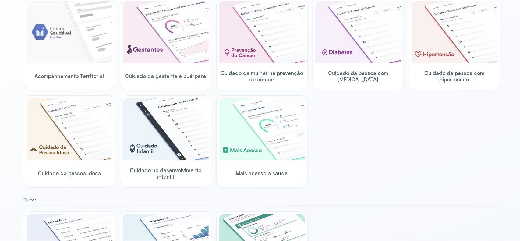
scroll to position [76, 0]
